Goal: Transaction & Acquisition: Subscribe to service/newsletter

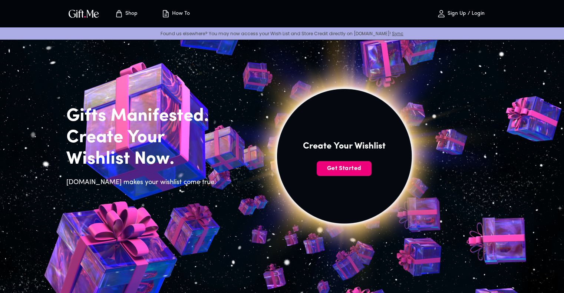
click at [345, 168] on span "Get Started" at bounding box center [344, 169] width 55 height 8
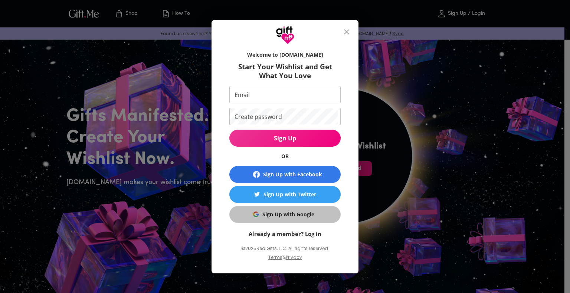
click at [291, 212] on div "Sign Up with Google" at bounding box center [288, 215] width 52 height 8
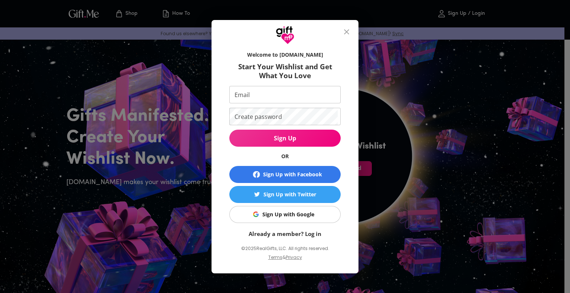
click at [284, 217] on div "Sign Up with Google" at bounding box center [288, 215] width 52 height 8
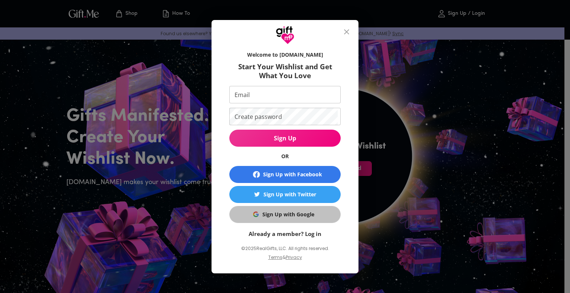
click at [285, 220] on button "Sign Up with Google" at bounding box center [284, 214] width 111 height 17
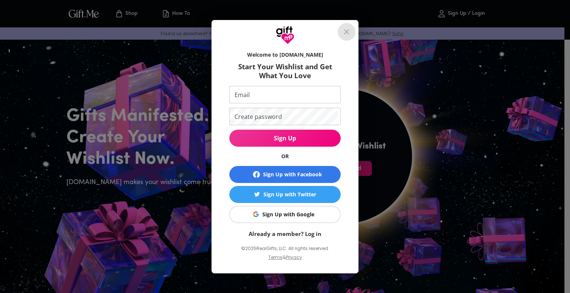
click at [347, 31] on icon "close" at bounding box center [346, 31] width 5 height 5
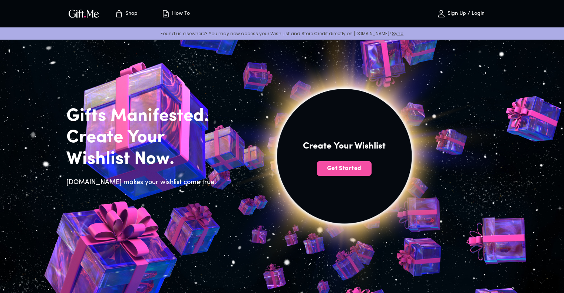
click at [324, 168] on span "Get Started" at bounding box center [344, 169] width 55 height 8
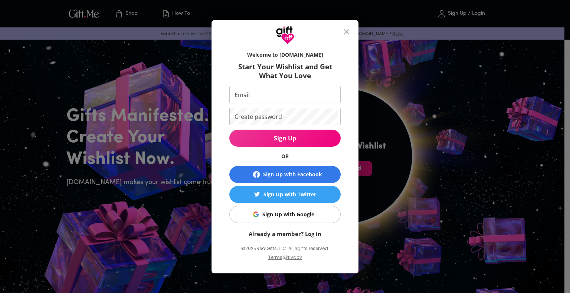
click at [295, 172] on div "Sign Up with Facebook" at bounding box center [292, 175] width 59 height 8
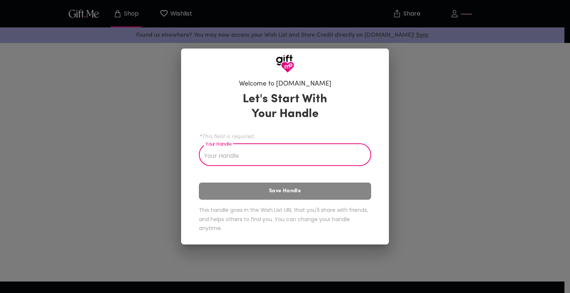
click at [232, 160] on input "Your Handle" at bounding box center [281, 155] width 164 height 21
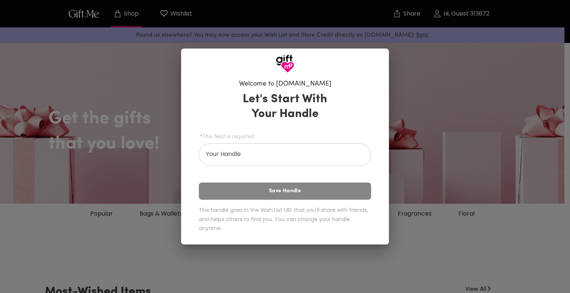
click at [429, 142] on div "Welcome to [DOMAIN_NAME] Let's Start With Your Handle *This field is required. …" at bounding box center [285, 146] width 570 height 293
click at [246, 194] on div "Let's Start With Your Handle *This field is required. Your Handle Your Handle S…" at bounding box center [285, 164] width 172 height 150
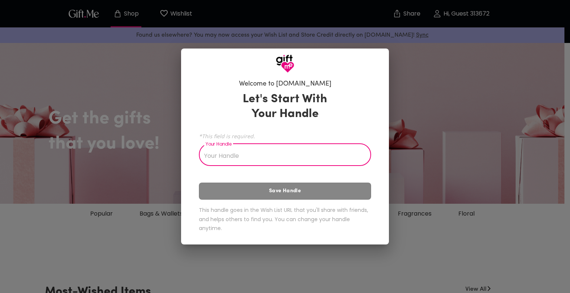
click at [249, 152] on input "Your Handle" at bounding box center [281, 155] width 164 height 21
type input "[PERSON_NAME]"
click at [275, 200] on div "Let's Start With Your Handle *This field is required. Your Handle yuki Your Han…" at bounding box center [285, 164] width 172 height 150
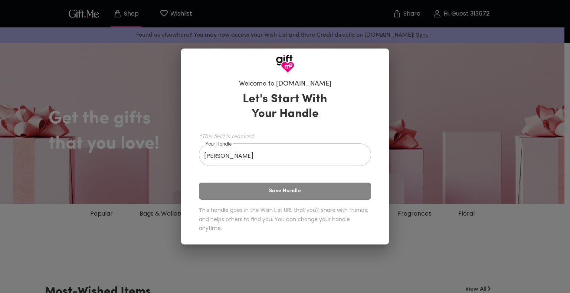
click at [266, 182] on div "Let's Start With Your Handle *This field is required. Your Handle yuki Your Han…" at bounding box center [285, 164] width 172 height 150
click at [263, 196] on div "Let's Start With Your Handle *This field is required. Your Handle yuki Your Han…" at bounding box center [285, 164] width 172 height 150
click at [285, 166] on div "Let's Start With Your Handle *This field is required. Your Handle yuki Your Han…" at bounding box center [285, 164] width 172 height 150
click at [390, 112] on div "Welcome to Gift.me Let's Start With Your Handle *This field is required. Your H…" at bounding box center [285, 146] width 570 height 293
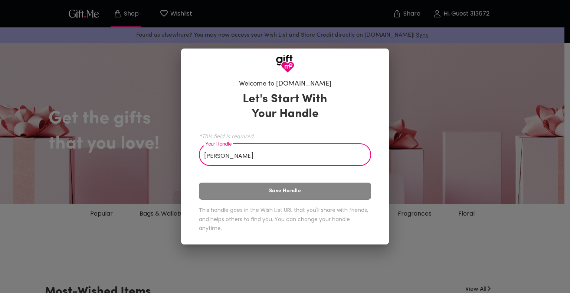
drag, startPoint x: 224, startPoint y: 160, endPoint x: 165, endPoint y: 160, distance: 58.6
click at [167, 160] on div "Welcome to Gift.me Let's Start With Your Handle *This field is required. Your H…" at bounding box center [285, 146] width 570 height 293
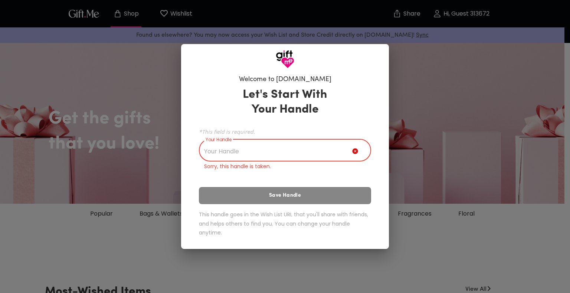
click at [300, 151] on input "Your Handle" at bounding box center [275, 151] width 153 height 21
click at [295, 189] on div "Let's Start With Your Handle *This field is required. Your Handle yukioooo Your…" at bounding box center [285, 163] width 172 height 159
click at [292, 199] on div "Let's Start With Your Handle *This field is required. Your Handle yukioooo Your…" at bounding box center [285, 163] width 172 height 159
click at [332, 175] on div "Let's Start With Your Handle *This field is required. Your Handle yukioooo Your…" at bounding box center [285, 163] width 172 height 159
click at [471, 160] on div "Welcome to Gift.me Let's Start With Your Handle *This field is required. Your H…" at bounding box center [285, 146] width 570 height 293
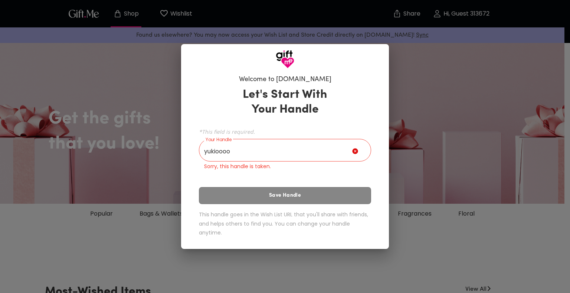
click at [354, 153] on icon at bounding box center [355, 152] width 6 height 6
click at [327, 150] on input "yukioooo" at bounding box center [275, 151] width 153 height 21
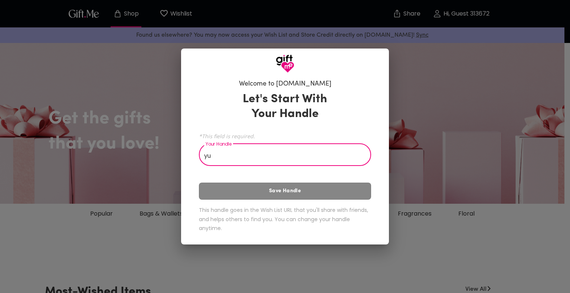
type input "y"
type input "Matinnoix"
click at [299, 200] on div "Let's Start With Your Handle *This field is required. Your Handle Matinnoix You…" at bounding box center [285, 164] width 172 height 150
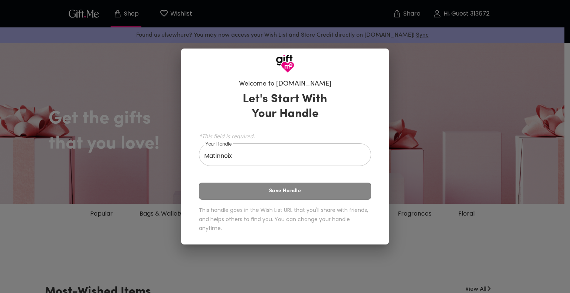
click at [298, 191] on div "Let's Start With Your Handle *This field is required. Your Handle Matinnoix You…" at bounding box center [285, 164] width 172 height 150
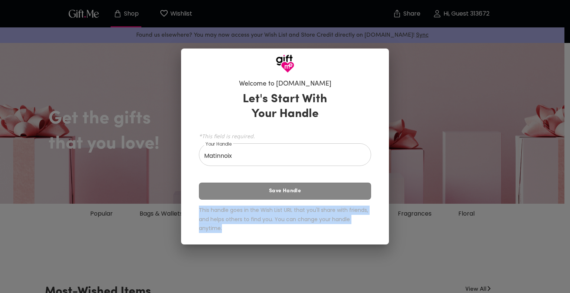
click at [298, 191] on div "Let's Start With Your Handle *This field is required. Your Handle Matinnoix You…" at bounding box center [285, 164] width 172 height 150
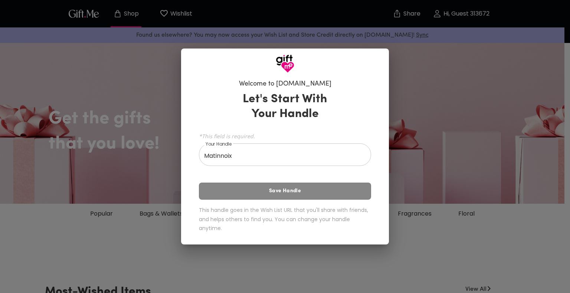
click at [284, 178] on div "Let's Start With Your Handle *This field is required. Your Handle Matinnoix You…" at bounding box center [285, 164] width 172 height 150
click at [356, 146] on div "*This field is required. Your Handle Matinnoix Your Handle" at bounding box center [285, 148] width 172 height 35
click at [317, 147] on input "Matinnoix" at bounding box center [281, 155] width 164 height 21
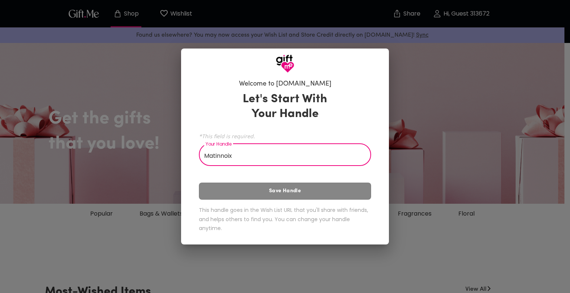
click at [440, 142] on div "Welcome to Gift.me Let's Start With Your Handle *This field is required. Your H…" at bounding box center [285, 146] width 570 height 293
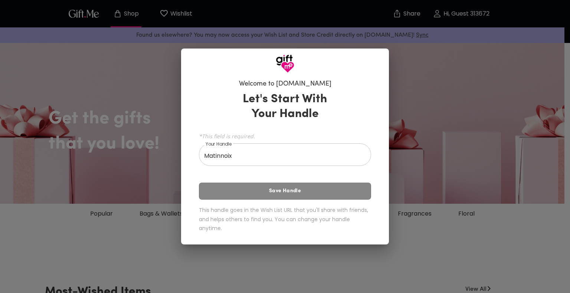
click at [125, 68] on div "Welcome to Gift.me Let's Start With Your Handle *This field is required. Your H…" at bounding box center [285, 146] width 570 height 293
